Goal: Transaction & Acquisition: Purchase product/service

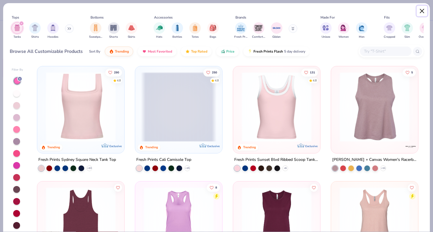
click at [420, 13] on button "Close" at bounding box center [421, 11] width 11 height 11
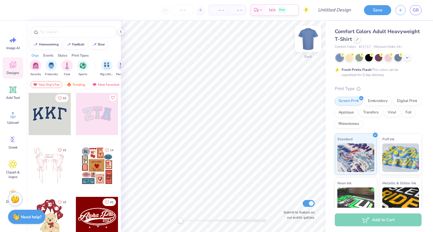
click at [303, 42] on img at bounding box center [308, 38] width 23 height 23
click at [357, 40] on icon at bounding box center [357, 38] width 3 height 3
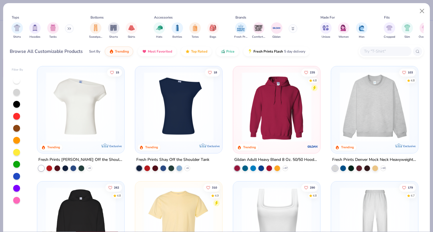
click at [379, 54] on input "text" at bounding box center [385, 51] width 44 height 7
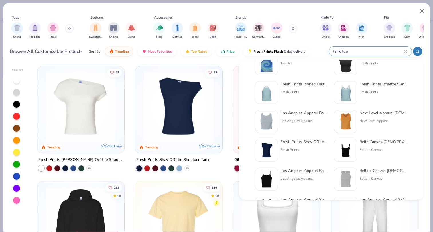
scroll to position [163, 0]
type input "tank top"
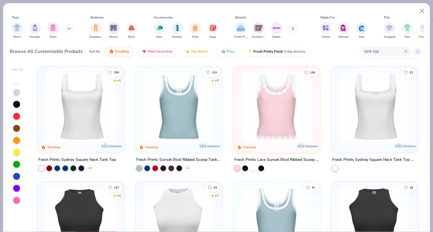
click at [112, 114] on img at bounding box center [81, 107] width 76 height 70
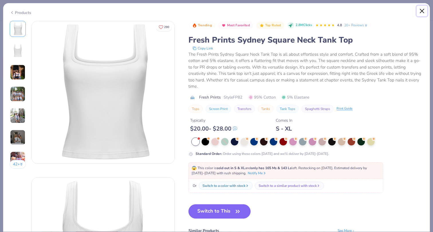
click at [420, 11] on button "Close" at bounding box center [421, 11] width 11 height 11
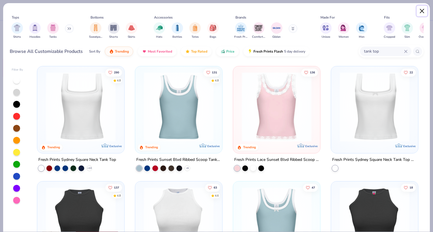
click at [420, 12] on button "Close" at bounding box center [421, 11] width 11 height 11
